Goal: Information Seeking & Learning: Find specific fact

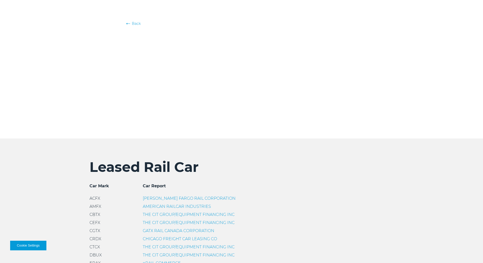
scroll to position [76, 0]
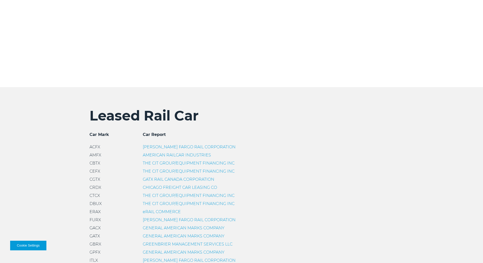
click at [163, 236] on link "GENERAL AMERICAN MARKS COMPANY" at bounding box center [184, 236] width 82 height 5
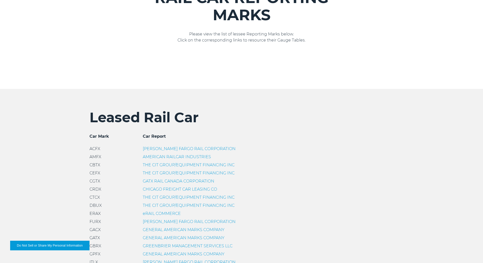
scroll to position [76, 0]
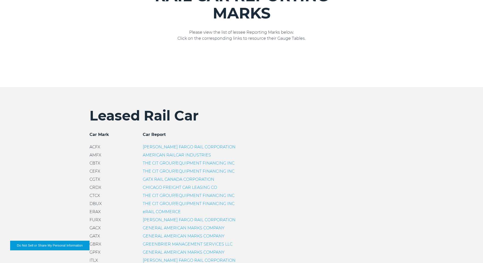
click at [155, 180] on link "GATX RAIL CANADA CORPORATION" at bounding box center [178, 179] width 71 height 5
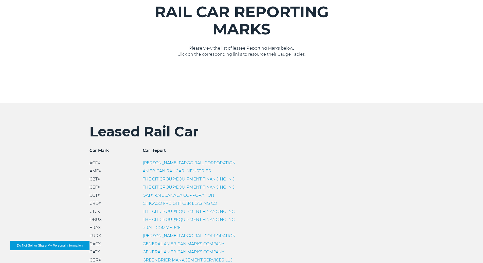
scroll to position [50, 0]
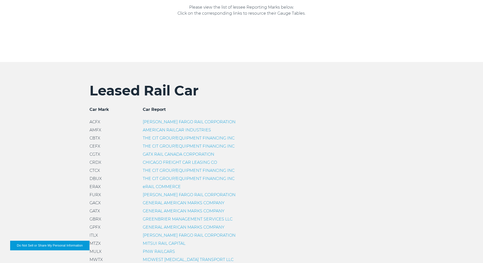
scroll to position [101, 0]
click at [154, 154] on link "GATX RAIL CANADA CORPORATION" at bounding box center [178, 154] width 71 height 5
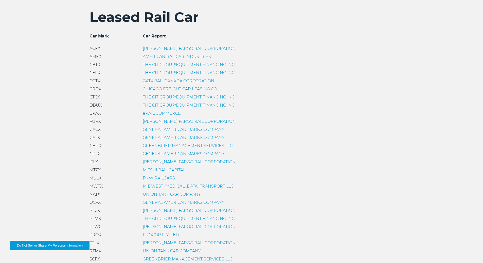
scroll to position [177, 0]
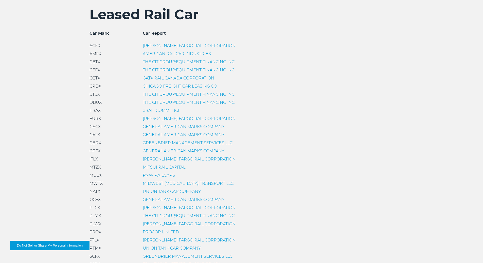
click at [153, 215] on link "THE CIT GROUP/EQUIPMENT FINANCING INC" at bounding box center [189, 216] width 92 height 5
